Goal: Task Accomplishment & Management: Manage account settings

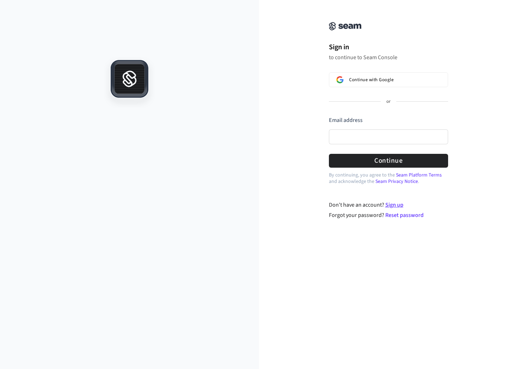
click at [401, 206] on link "Sign up" at bounding box center [394, 205] width 18 height 8
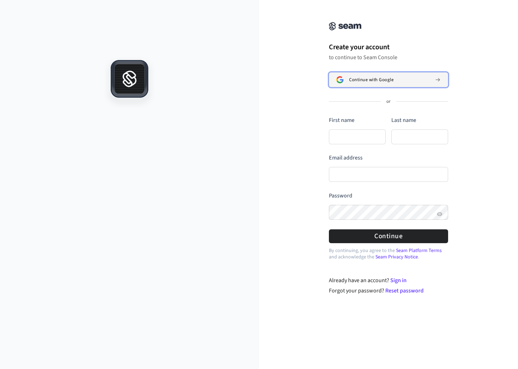
click at [369, 80] on span "Continue with Google" at bounding box center [371, 80] width 44 height 6
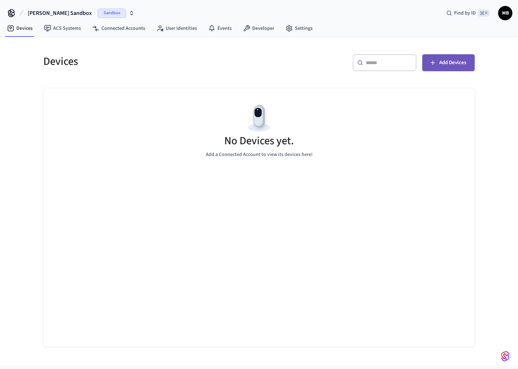
click at [454, 64] on span "Add Devices" at bounding box center [452, 62] width 27 height 9
click at [453, 67] on span "Add Devices" at bounding box center [452, 62] width 27 height 9
click at [97, 12] on span "Sandbox" at bounding box center [111, 13] width 28 height 9
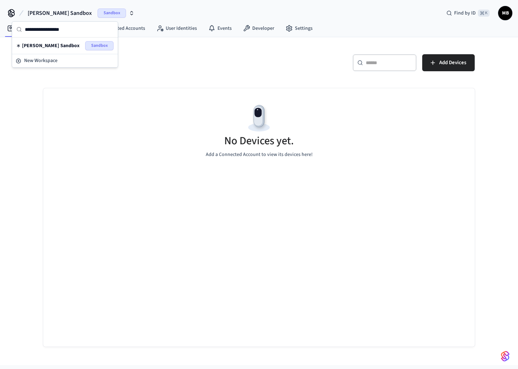
click at [175, 69] on div "Devices" at bounding box center [145, 61] width 220 height 31
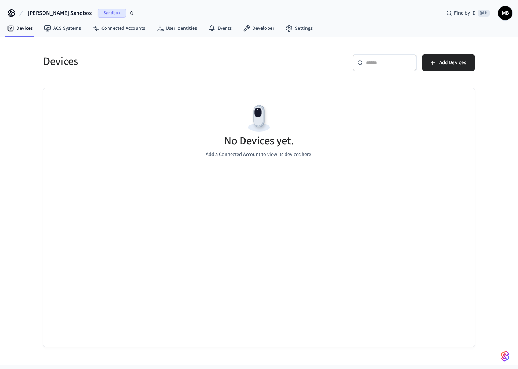
click at [98, 11] on span "Sandbox" at bounding box center [111, 13] width 28 height 9
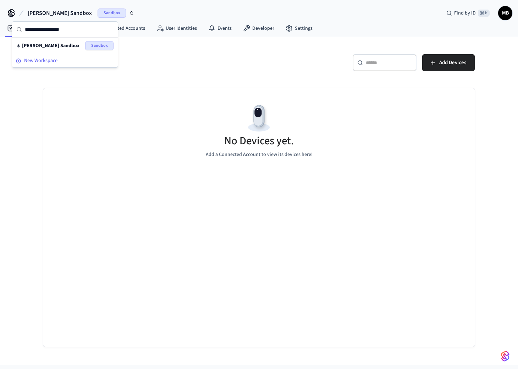
click at [38, 60] on span "New Workspace" at bounding box center [40, 60] width 33 height 7
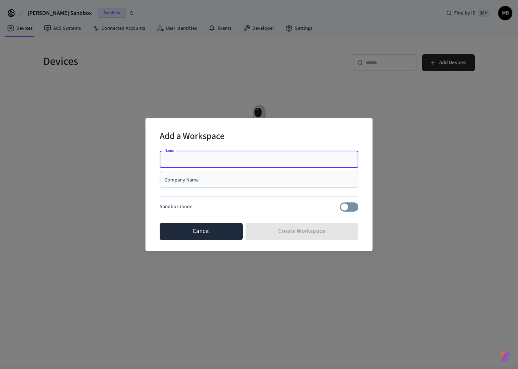
click at [205, 235] on button "Cancel" at bounding box center [201, 231] width 83 height 17
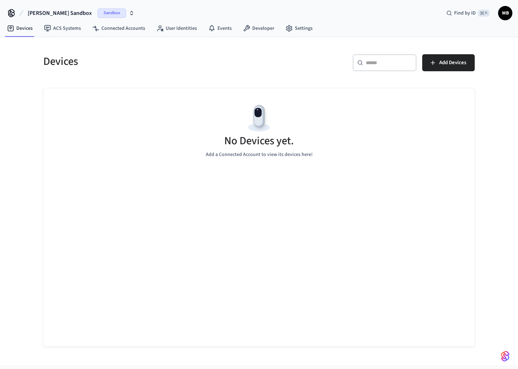
click at [505, 17] on span "MB" at bounding box center [504, 13] width 13 height 13
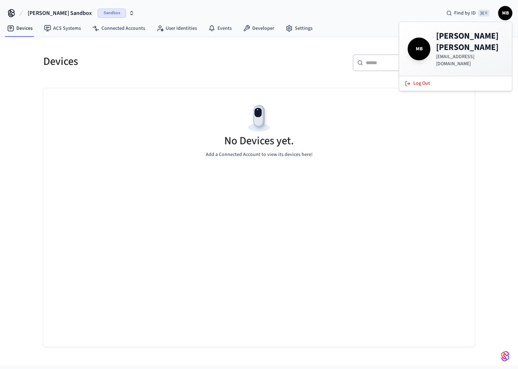
click at [420, 161] on div "No Devices yet. Add a Connected Account to view its devices here!" at bounding box center [258, 130] width 431 height 84
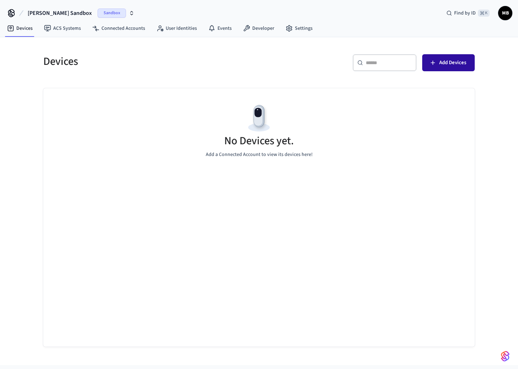
click at [450, 66] on span "Add Devices" at bounding box center [452, 62] width 27 height 9
click at [98, 12] on span "Sandbox" at bounding box center [111, 13] width 28 height 9
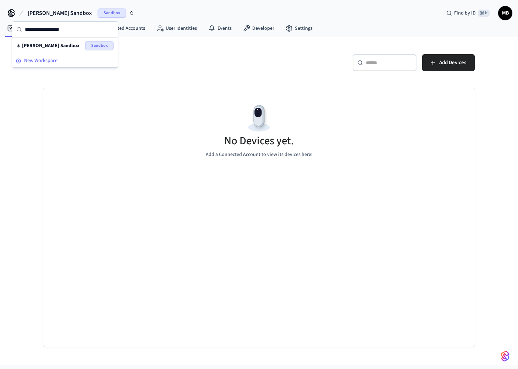
click at [36, 58] on span "New Workspace" at bounding box center [40, 60] width 33 height 7
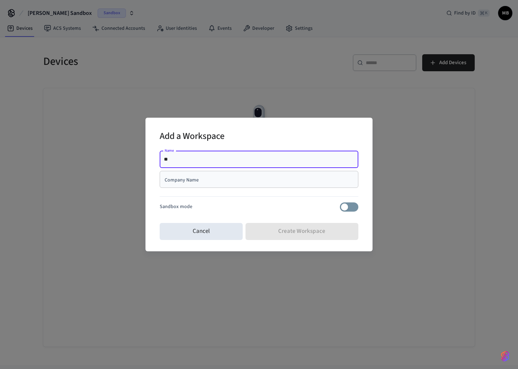
type input "*"
type input "**********"
click at [252, 179] on input "Company Name" at bounding box center [259, 179] width 190 height 7
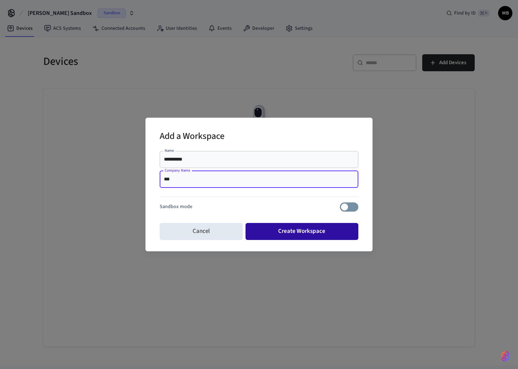
type input "***"
click at [315, 232] on button "Create Workspace" at bounding box center [301, 231] width 113 height 17
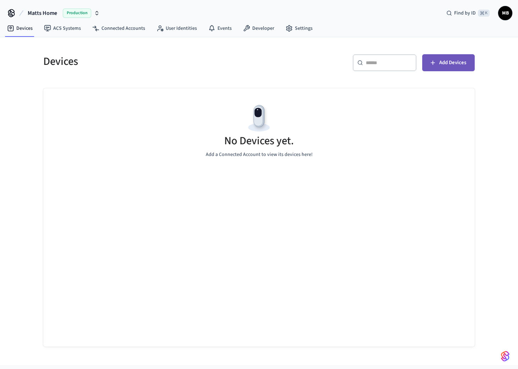
click at [454, 61] on span "Add Devices" at bounding box center [452, 62] width 27 height 9
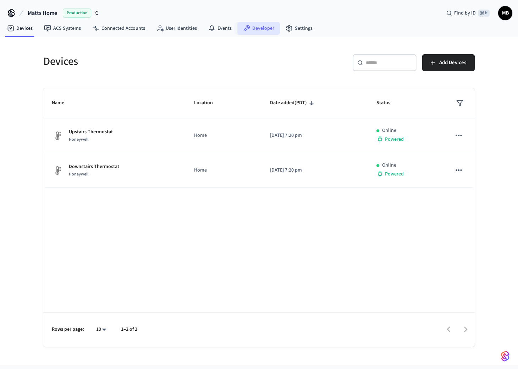
click at [260, 28] on link "Developer" at bounding box center [258, 28] width 43 height 13
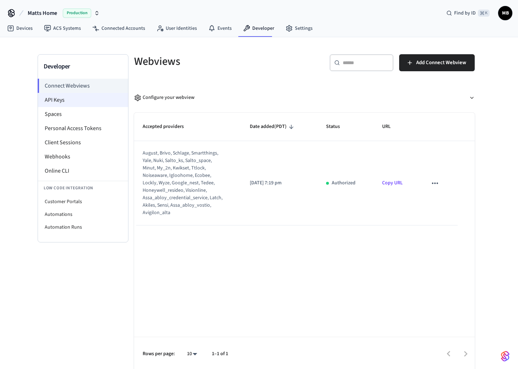
click at [61, 98] on li "API Keys" at bounding box center [83, 100] width 90 height 14
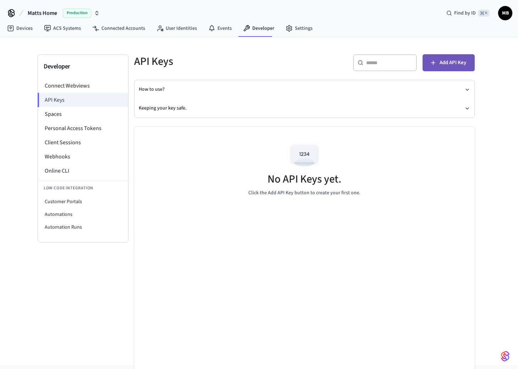
click at [448, 61] on span "Add API Key" at bounding box center [452, 62] width 27 height 9
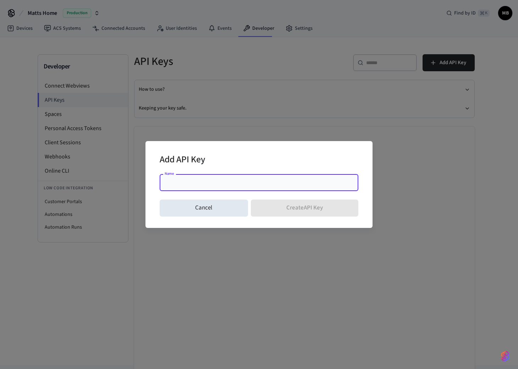
click at [218, 187] on div "Name" at bounding box center [259, 182] width 199 height 17
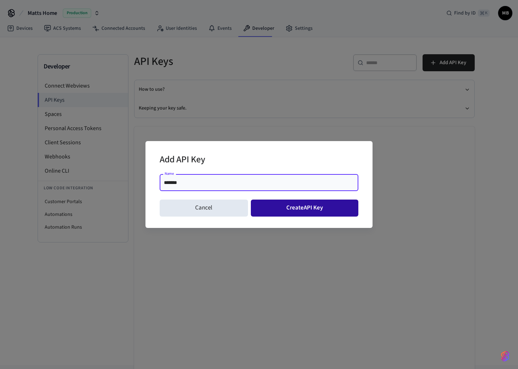
type input "*******"
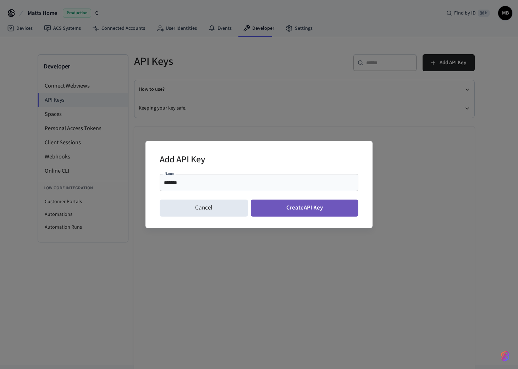
click at [296, 206] on button "Create API Key" at bounding box center [305, 208] width 108 height 17
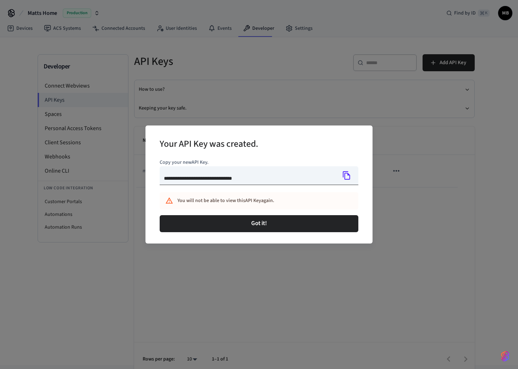
click at [346, 176] on icon "Copy" at bounding box center [346, 175] width 9 height 9
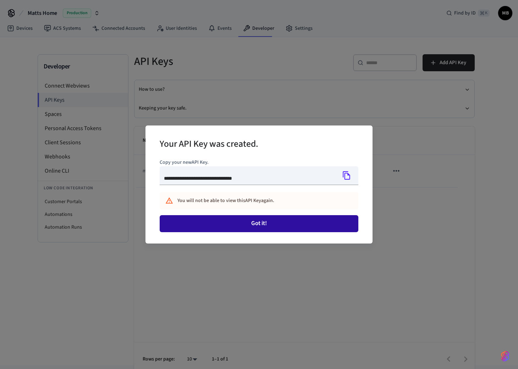
click at [255, 224] on button "Got it!" at bounding box center [259, 223] width 199 height 17
